Goal: Find specific page/section: Find specific page/section

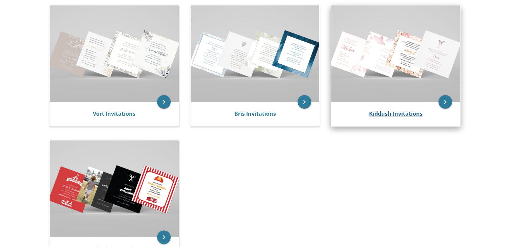
scroll to position [146, 0]
click at [376, 110] on link "Kiddush Invitations" at bounding box center [396, 113] width 54 height 7
